Goal: Task Accomplishment & Management: Manage account settings

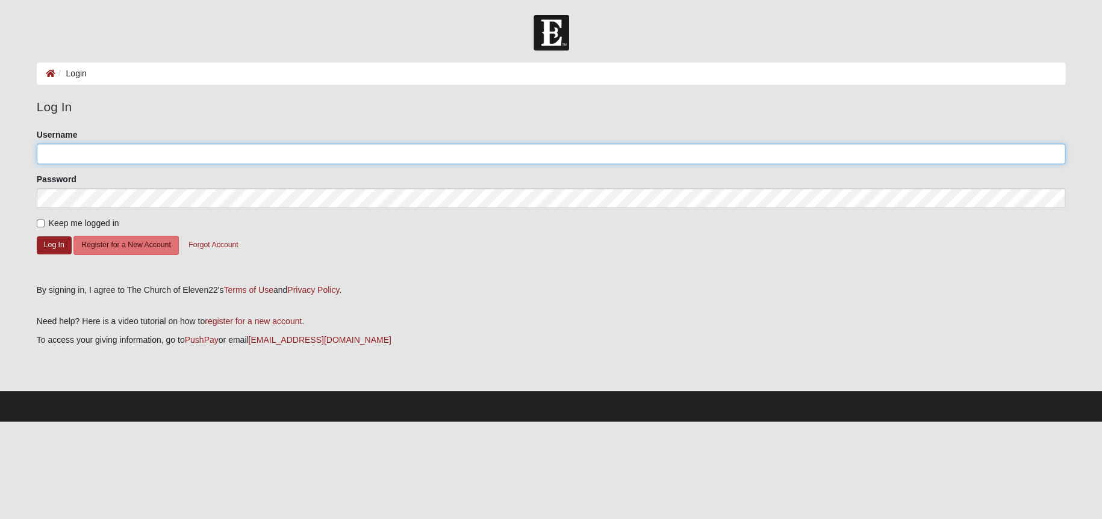
click at [57, 153] on input "Username" at bounding box center [551, 154] width 1029 height 20
type input "griffin.jay@comcast.net"
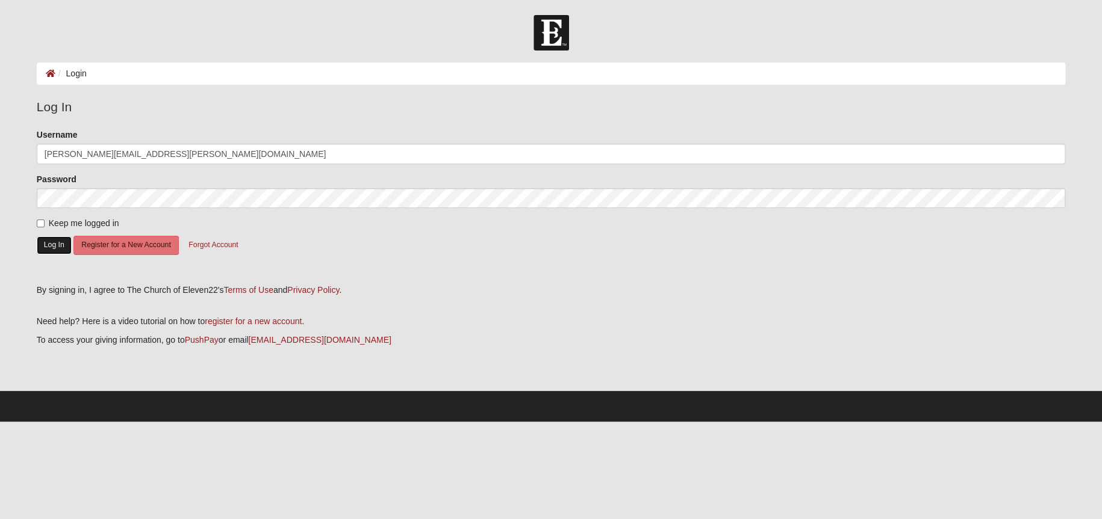
click at [48, 241] on button "Log In" at bounding box center [54, 245] width 35 height 17
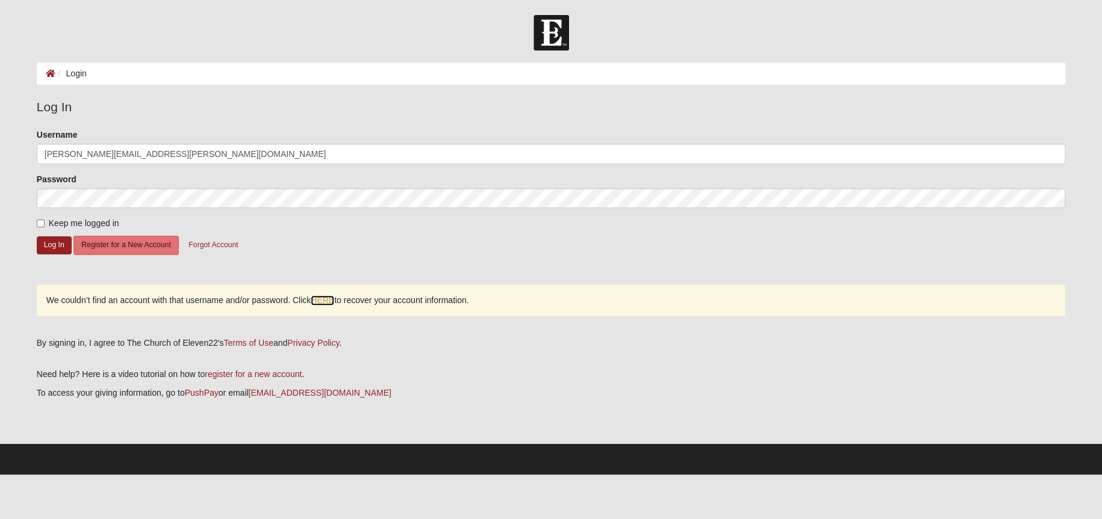
click at [323, 300] on link "HERE" at bounding box center [322, 301] width 23 height 10
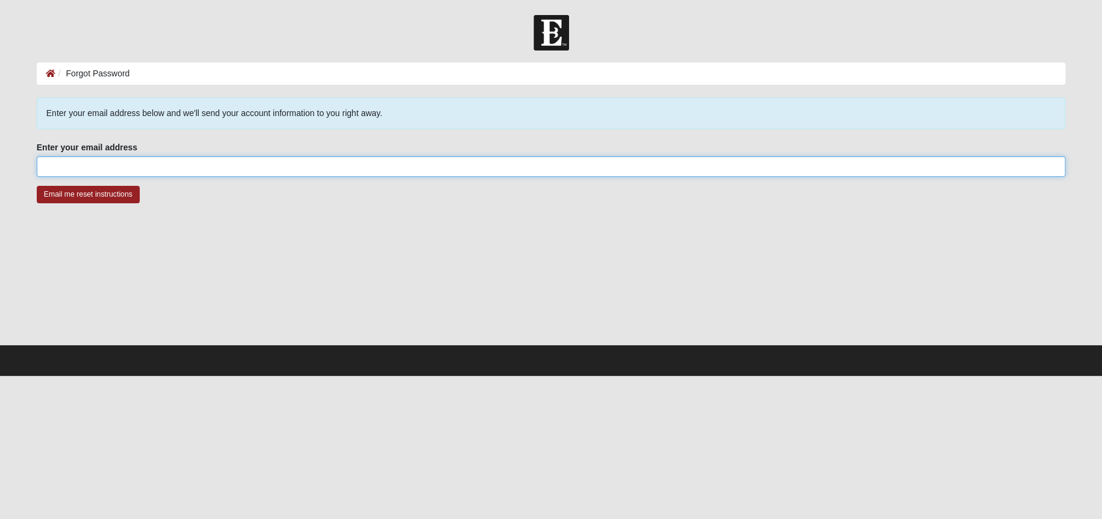
click at [66, 159] on input "Enter your email address" at bounding box center [551, 167] width 1029 height 20
type input "jgriffin@a1apharmacy.com"
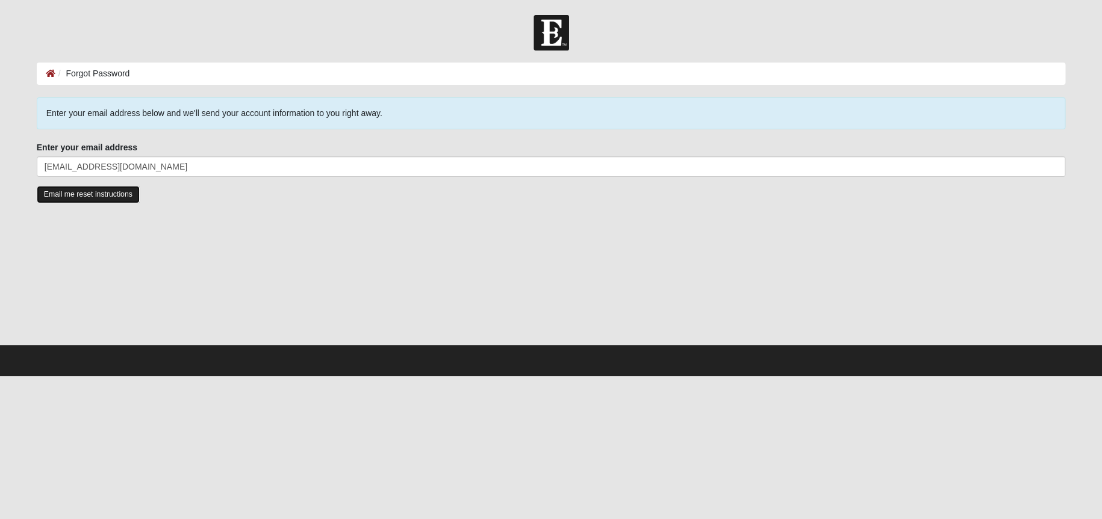
click at [75, 192] on input "Email me reset instructions" at bounding box center [88, 194] width 103 height 17
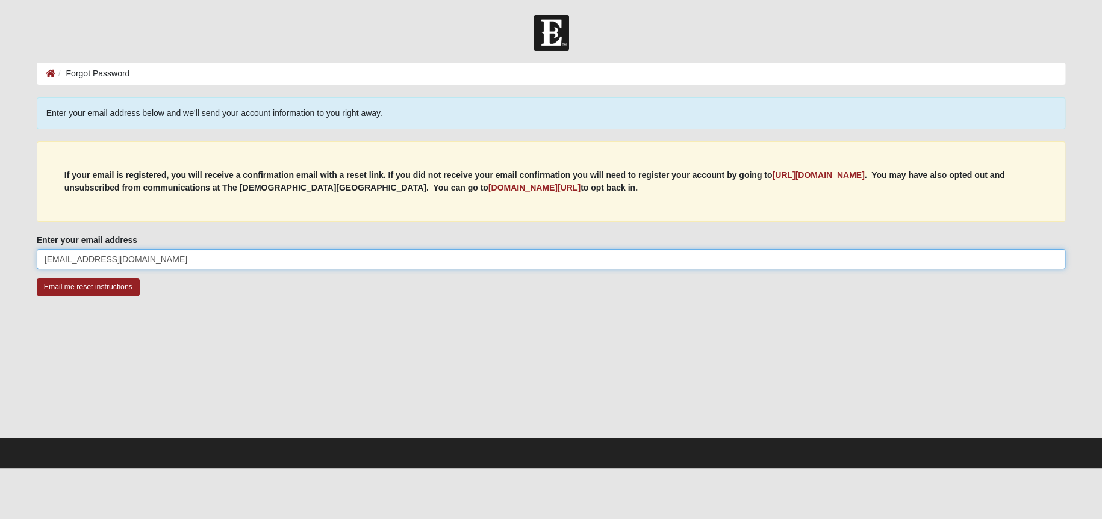
click at [63, 262] on input "jgriffin@a1apharmacy.com" at bounding box center [551, 259] width 1029 height 20
type input "contact@a1apharmacy.com"
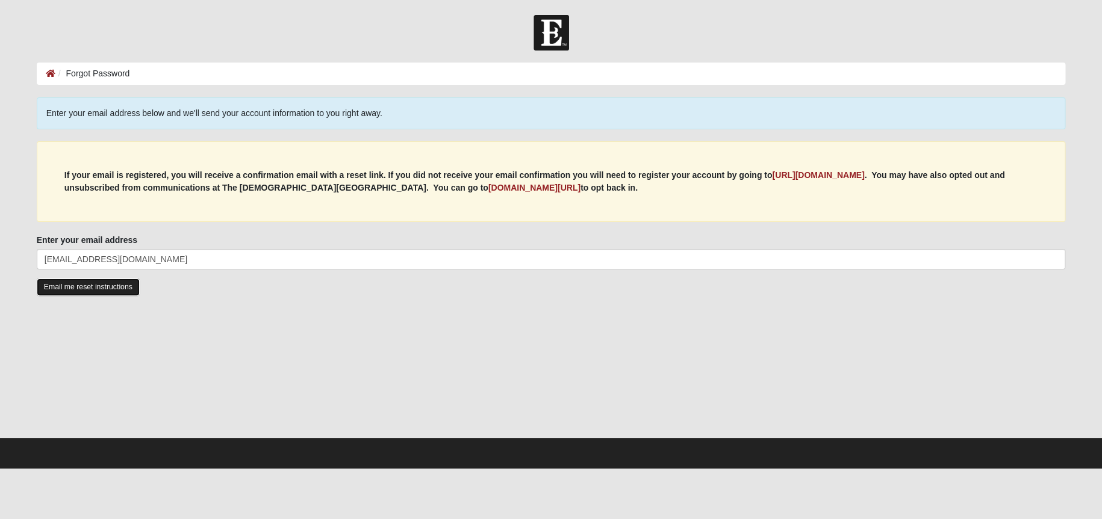
click at [93, 280] on input "Email me reset instructions" at bounding box center [88, 287] width 103 height 17
click at [96, 287] on input "Email me reset instructions" at bounding box center [88, 287] width 103 height 17
click at [143, 161] on div "If your email is registered, you will receive a confirmation email with a reset…" at bounding box center [551, 181] width 1029 height 81
click at [488, 188] on b "my.coe22.com/resubscribe" at bounding box center [534, 188] width 92 height 10
click at [105, 290] on input "Email me reset instructions" at bounding box center [88, 287] width 103 height 17
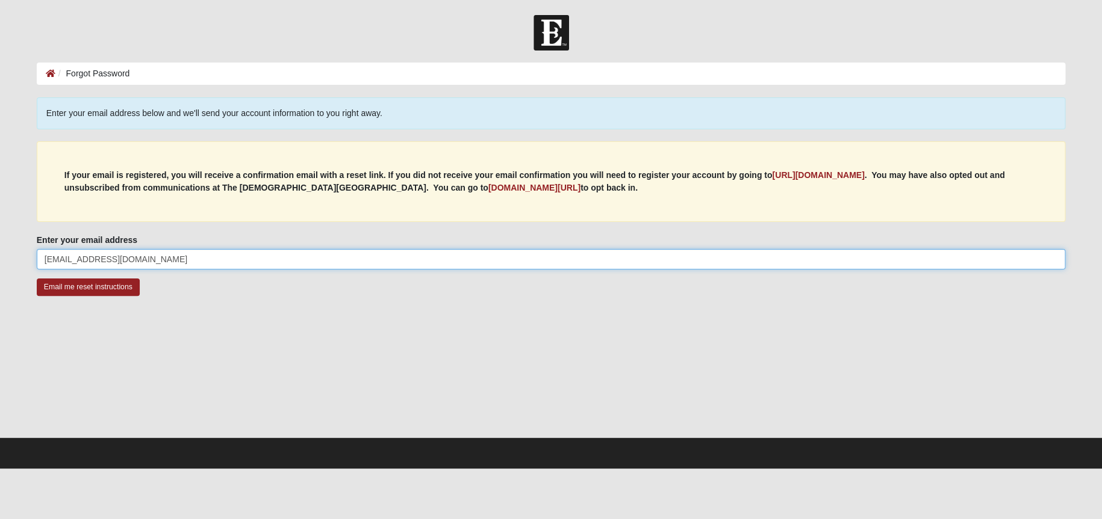
click at [71, 258] on input "contact@a1apharmacy.com" at bounding box center [551, 259] width 1029 height 20
drag, startPoint x: 72, startPoint y: 259, endPoint x: 19, endPoint y: 252, distance: 54.1
click at [19, 252] on form "Log In Forgot Password Forgot Password Error Enter your email address below and…" at bounding box center [551, 242] width 1102 height 454
click at [72, 258] on input "contact@a1apharmacy.com" at bounding box center [551, 259] width 1029 height 20
drag, startPoint x: 155, startPoint y: 259, endPoint x: 0, endPoint y: 244, distance: 156.1
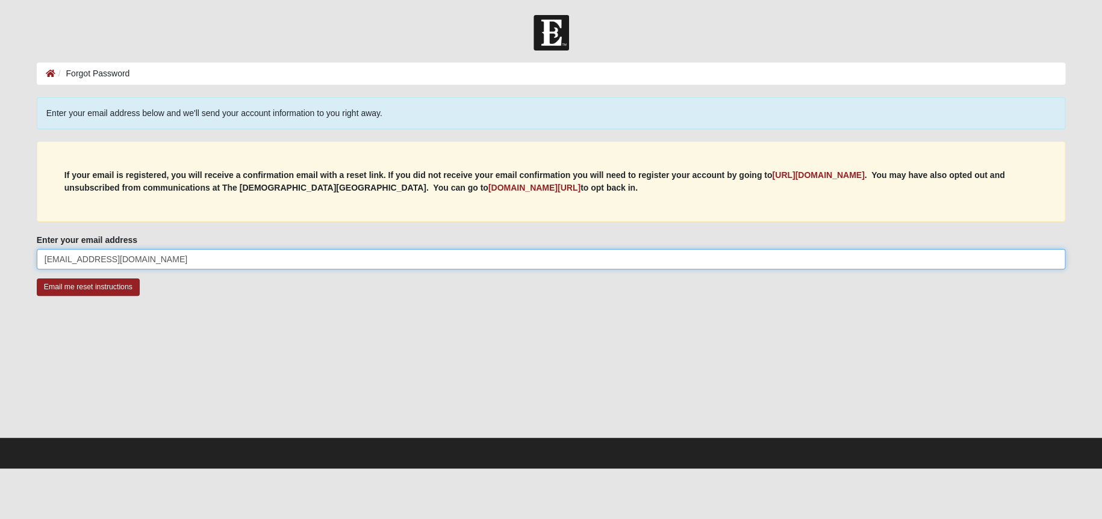
click at [0, 244] on form "Log In Forgot Password Forgot Password Error Enter your email address below and…" at bounding box center [551, 242] width 1102 height 454
type input "Griffin.jay@comcast.net"
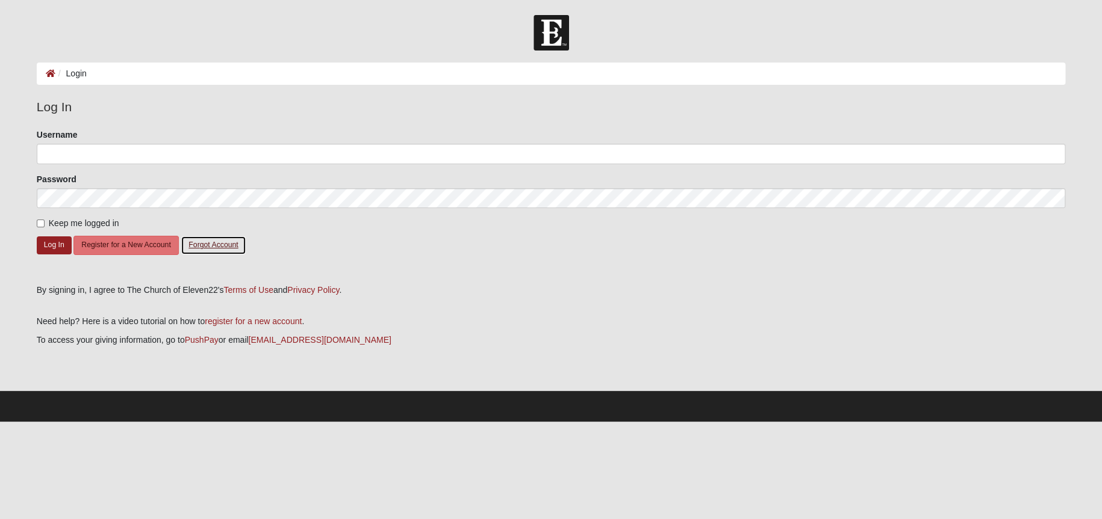
click at [215, 246] on button "Forgot Account" at bounding box center [213, 245] width 65 height 19
click at [230, 322] on link "register for a new account" at bounding box center [253, 322] width 97 height 10
